Goal: Transaction & Acquisition: Purchase product/service

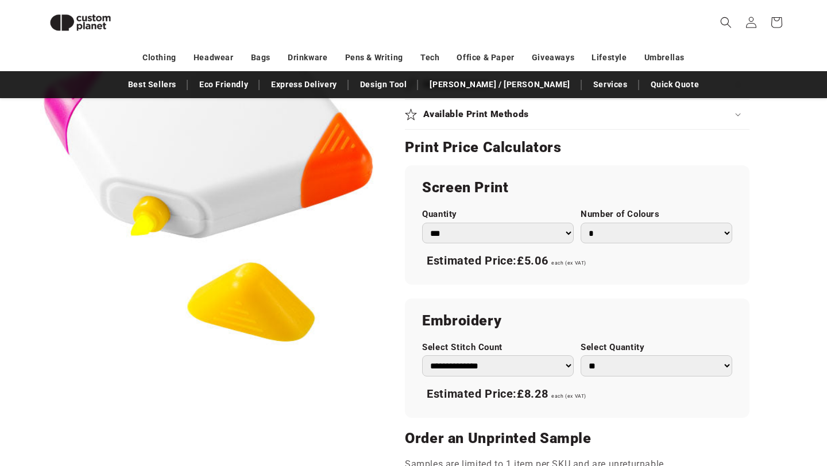
scroll to position [570, 0]
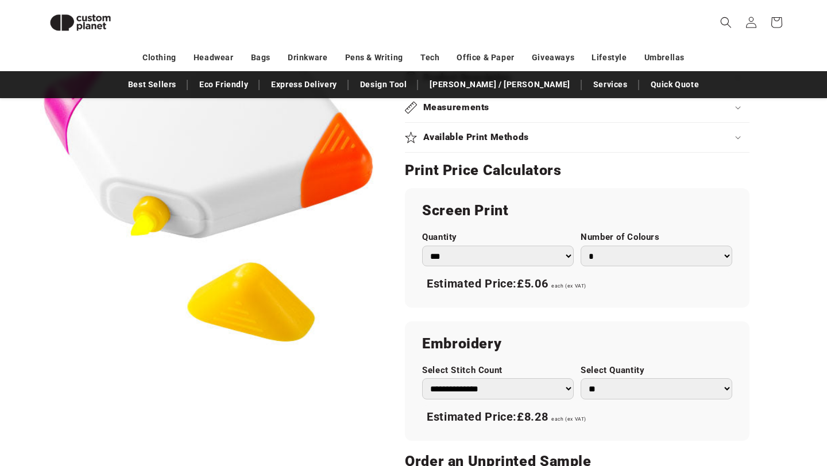
click at [40, 353] on button "Open media 1 in modal" at bounding box center [40, 353] width 0 height 0
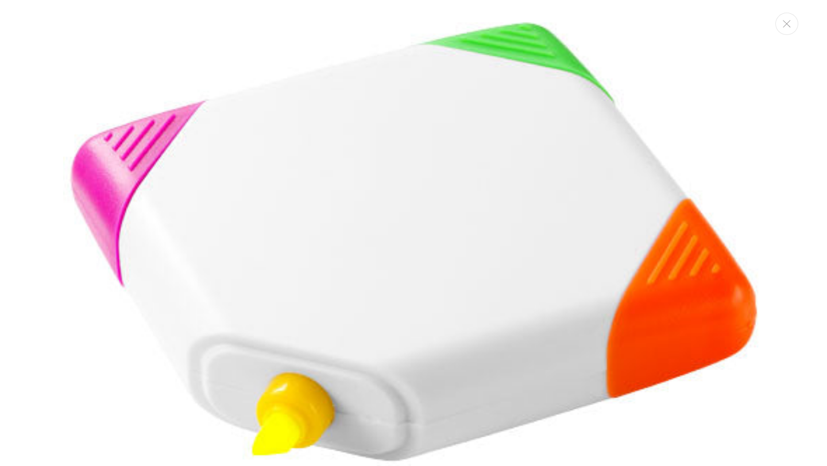
scroll to position [0, 0]
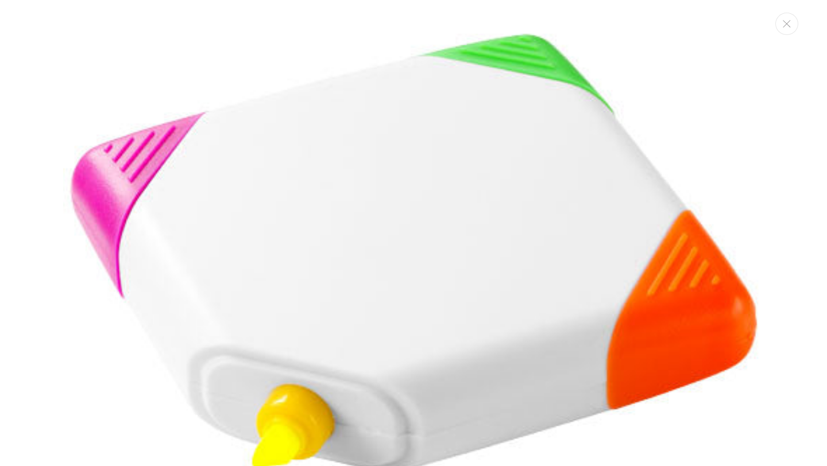
click at [294, 193] on img "Media gallery" at bounding box center [413, 361] width 700 height 700
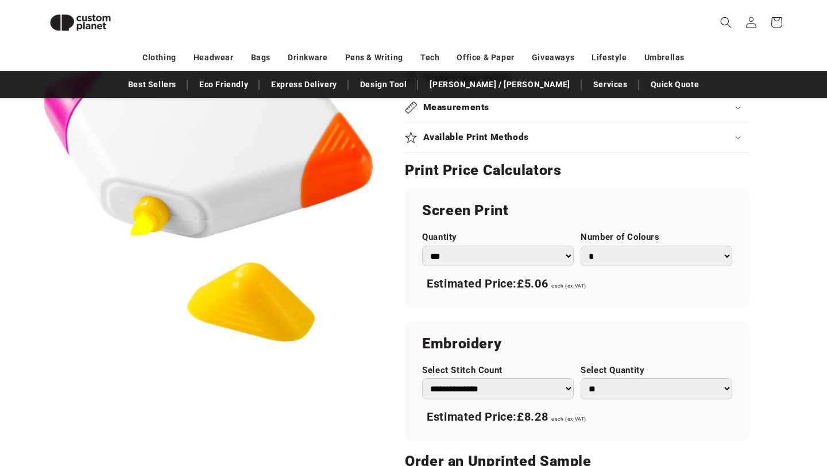
click at [40, 353] on button "Open media 1 in modal" at bounding box center [40, 353] width 0 height 0
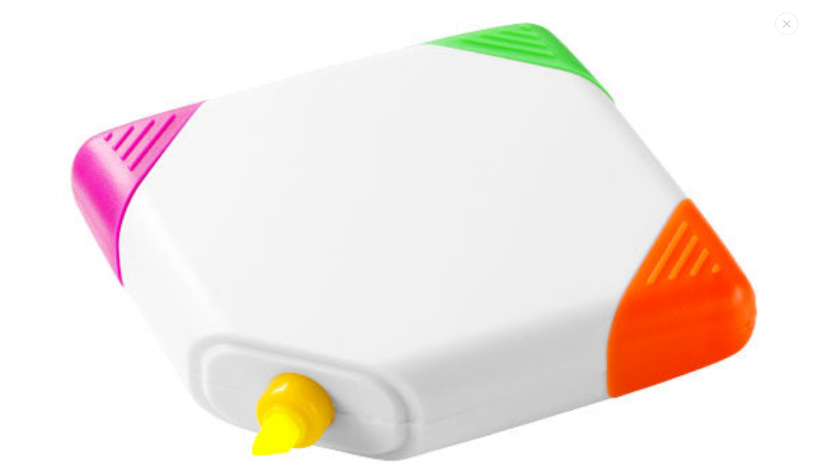
click at [259, 285] on img "Media gallery" at bounding box center [413, 350] width 700 height 700
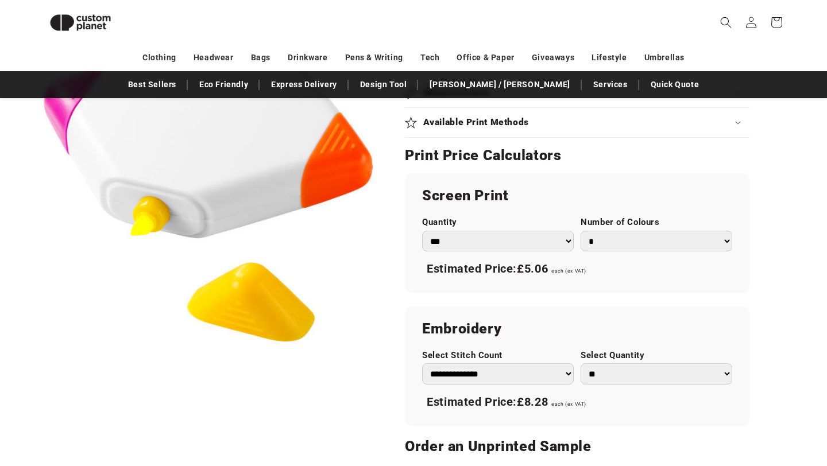
scroll to position [490, 0]
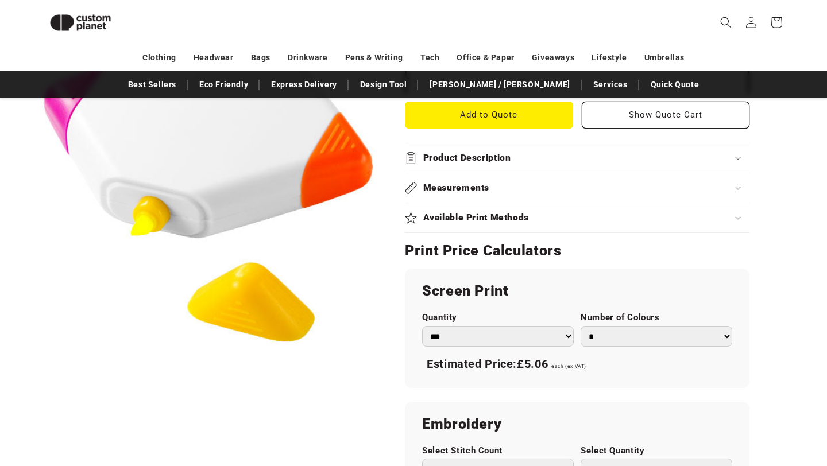
click at [87, 22] on img at bounding box center [80, 23] width 80 height 36
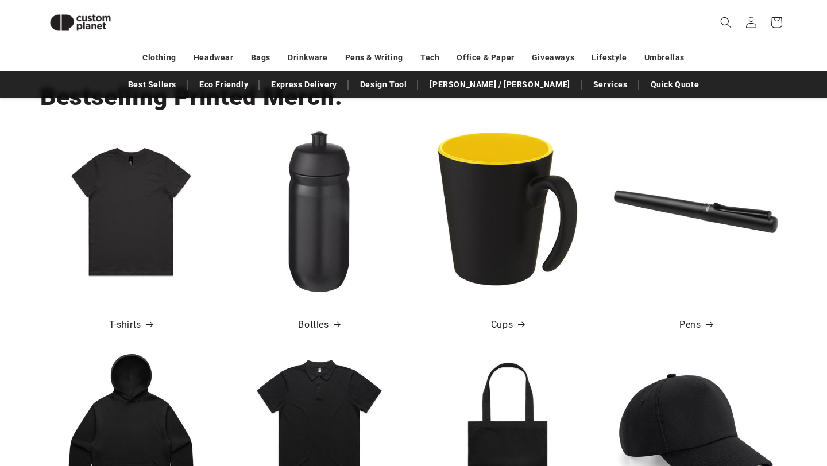
scroll to position [0, 827]
click at [327, 183] on img at bounding box center [319, 212] width 164 height 164
click at [317, 323] on link "Bottles" at bounding box center [319, 325] width 42 height 17
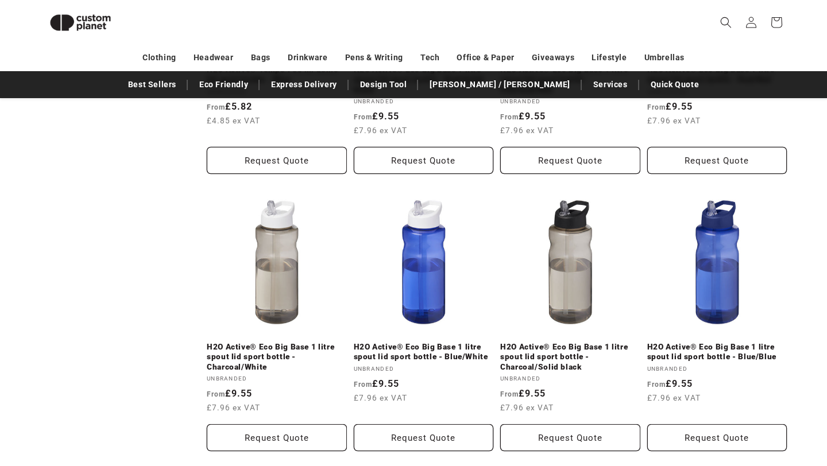
scroll to position [575, 0]
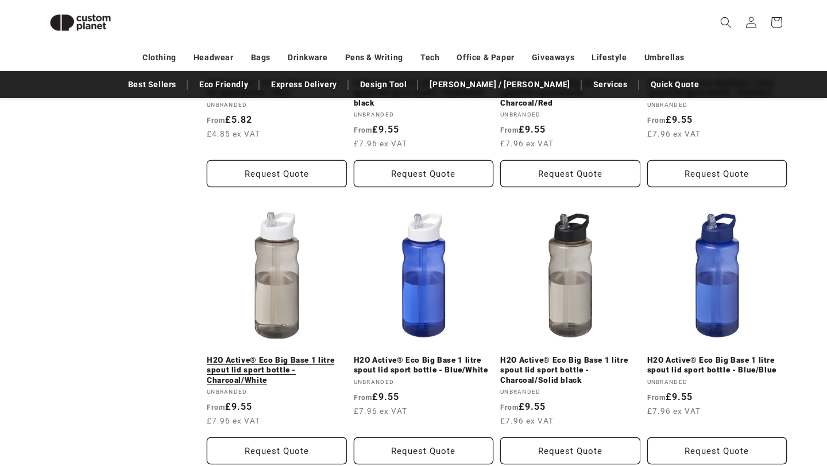
click at [281, 355] on link "H2O Active® Eco Big Base 1 litre spout lid sport bottle - Charcoal/White" at bounding box center [277, 370] width 140 height 30
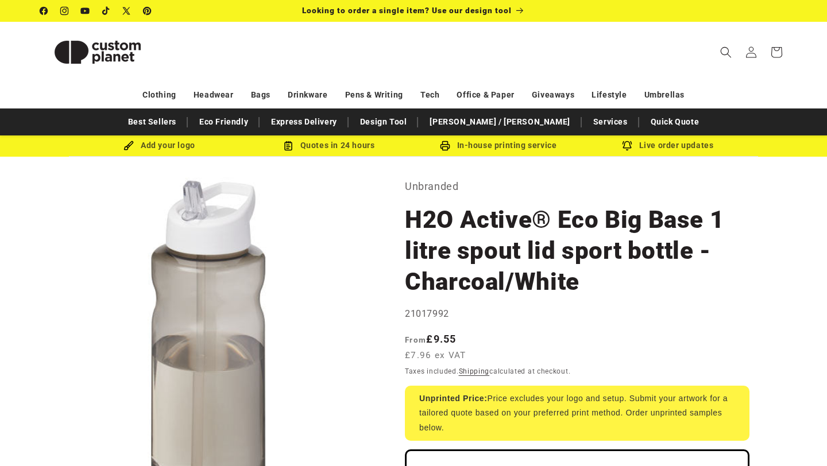
click at [517, 68] on header "Search My Account / Order Progress Cart Clothing Clothing T-shirts" at bounding box center [413, 52] width 804 height 60
